Goal: Information Seeking & Learning: Find specific fact

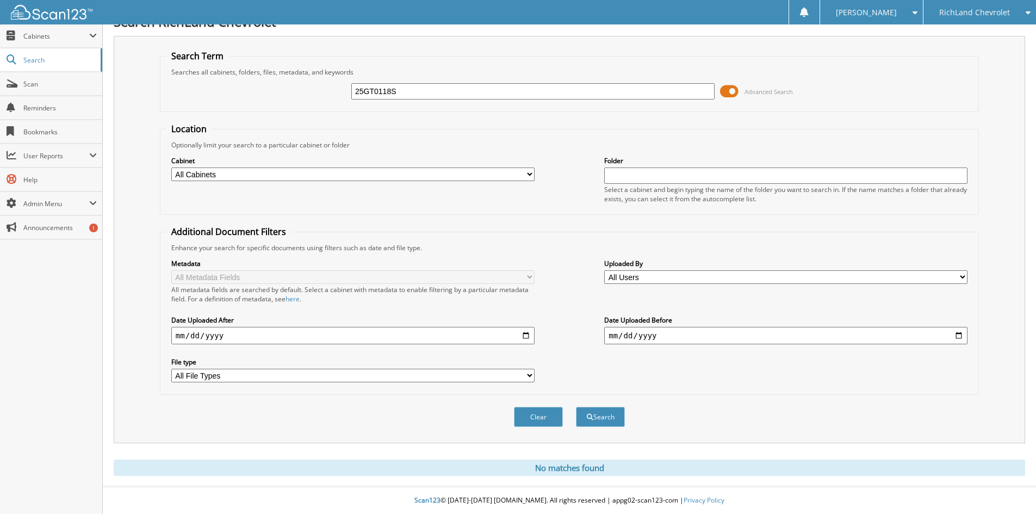
click at [398, 93] on input "25GT0118S" at bounding box center [532, 91] width 363 height 16
paste input "GP865"
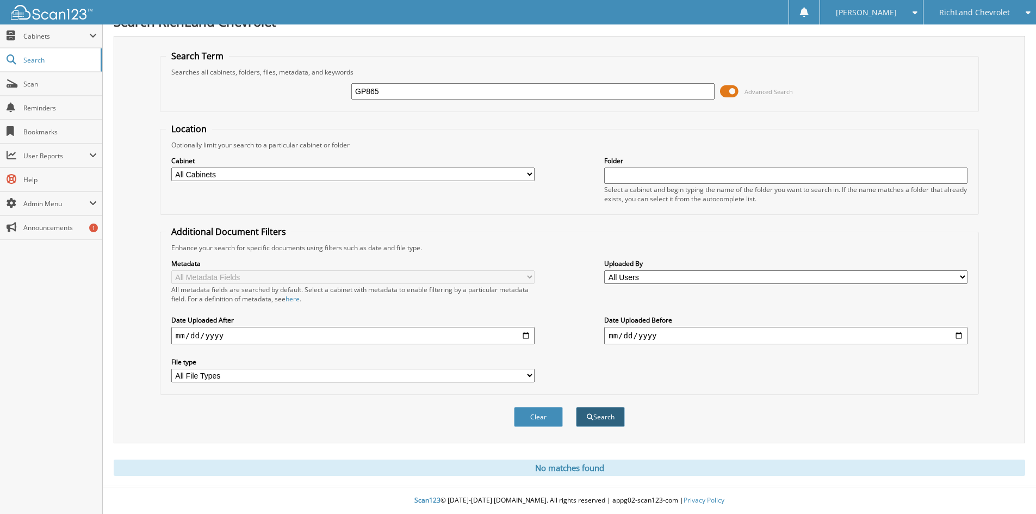
type input "GP865"
drag, startPoint x: 603, startPoint y: 410, endPoint x: 598, endPoint y: 420, distance: 10.7
click at [598, 420] on button "Search" at bounding box center [600, 417] width 49 height 20
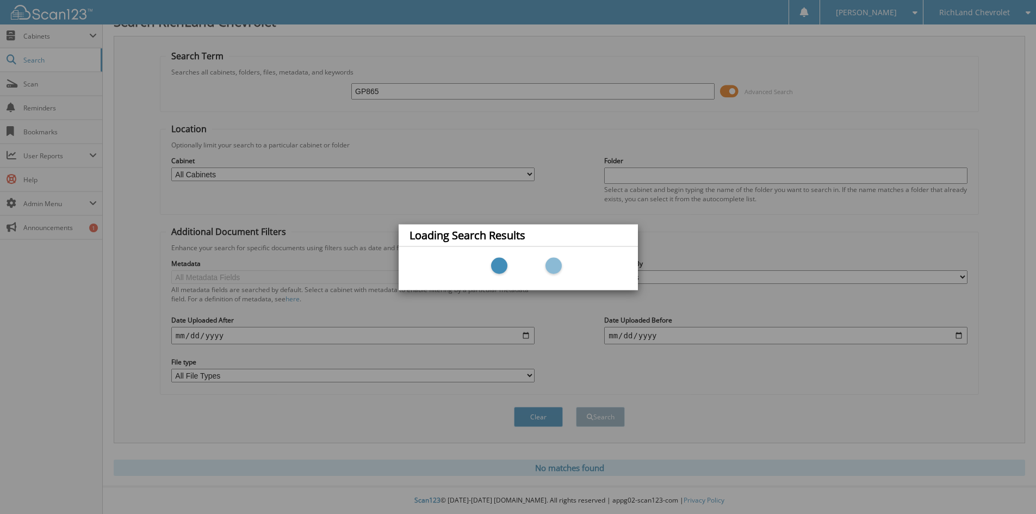
click at [598, 421] on div "Loading Search Results" at bounding box center [518, 257] width 1036 height 514
